Goal: Navigation & Orientation: Find specific page/section

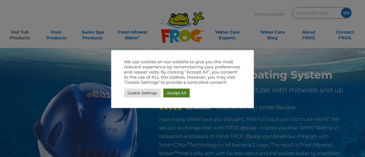
click at [169, 92] on link "Accept All" at bounding box center [176, 93] width 26 height 9
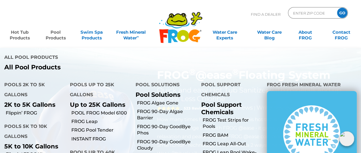
click at [54, 33] on link "Pool Products" at bounding box center [56, 32] width 28 height 11
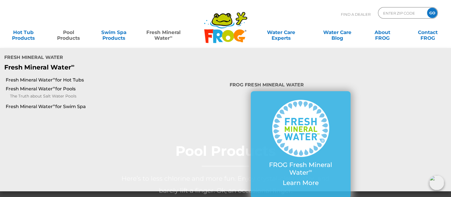
click at [169, 36] on link "Fresh Mineral Water ∞" at bounding box center [163, 32] width 44 height 11
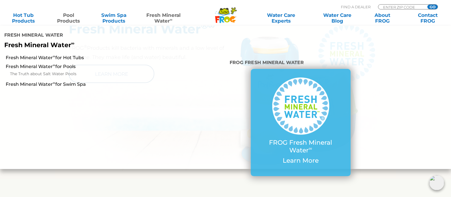
scroll to position [321, 0]
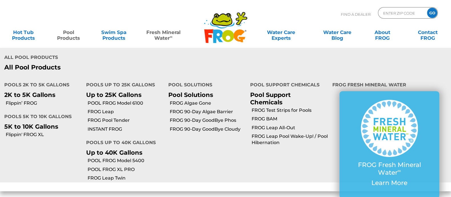
click at [73, 36] on link "Pool Products" at bounding box center [68, 32] width 35 height 11
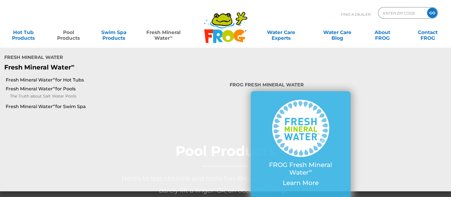
click at [165, 35] on link "Fresh Mineral Water ∞" at bounding box center [163, 32] width 44 height 11
click at [40, 77] on link "Fresh Mineral Water ∞ for Hot Tubs" at bounding box center [78, 80] width 145 height 6
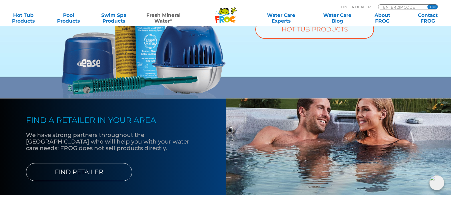
scroll to position [463, 0]
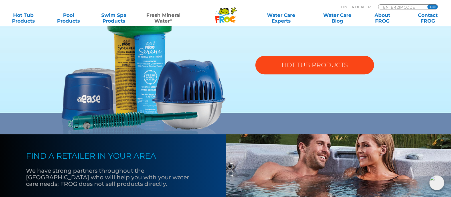
click at [301, 61] on link "HOT TUB PRODUCTS" at bounding box center [314, 65] width 119 height 19
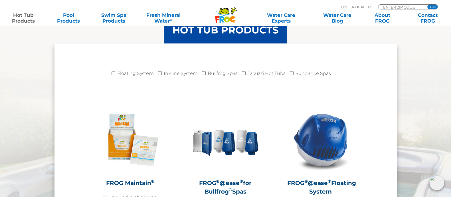
scroll to position [642, 0]
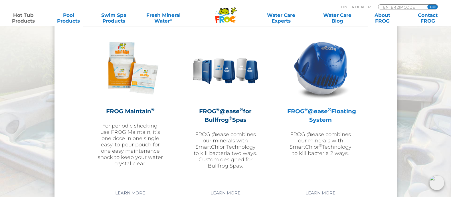
click at [328, 108] on h2 "FROG ® @ease ® Floating System" at bounding box center [320, 115] width 66 height 17
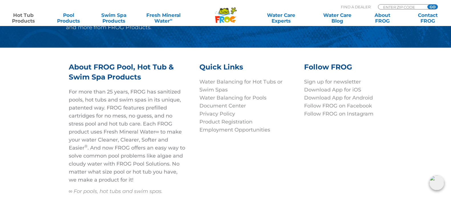
scroll to position [1961, 0]
